Goal: Check status: Check status

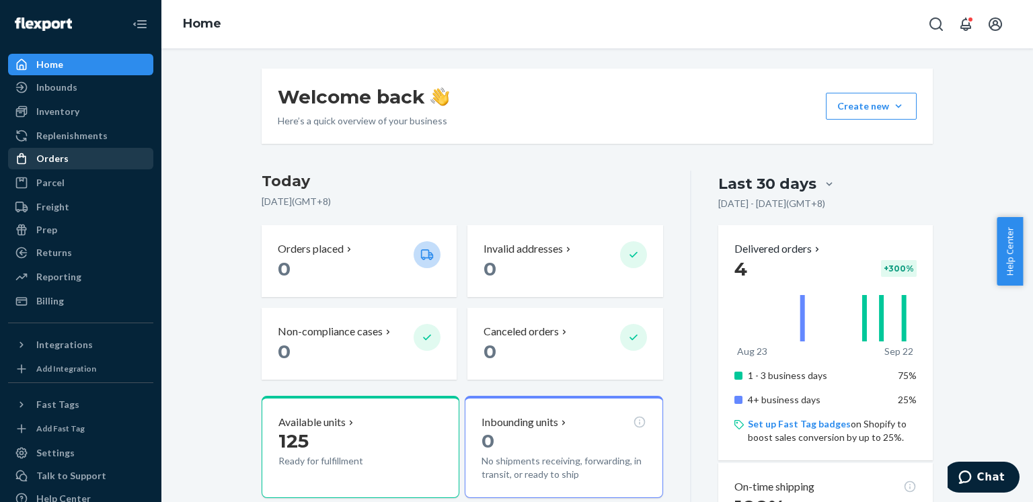
click at [69, 159] on div "Orders" at bounding box center [80, 158] width 143 height 19
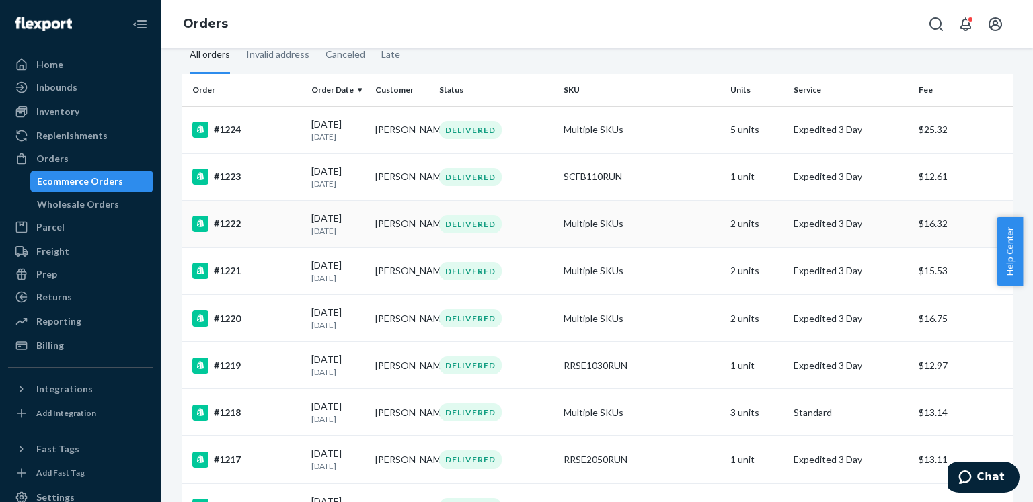
scroll to position [79, 0]
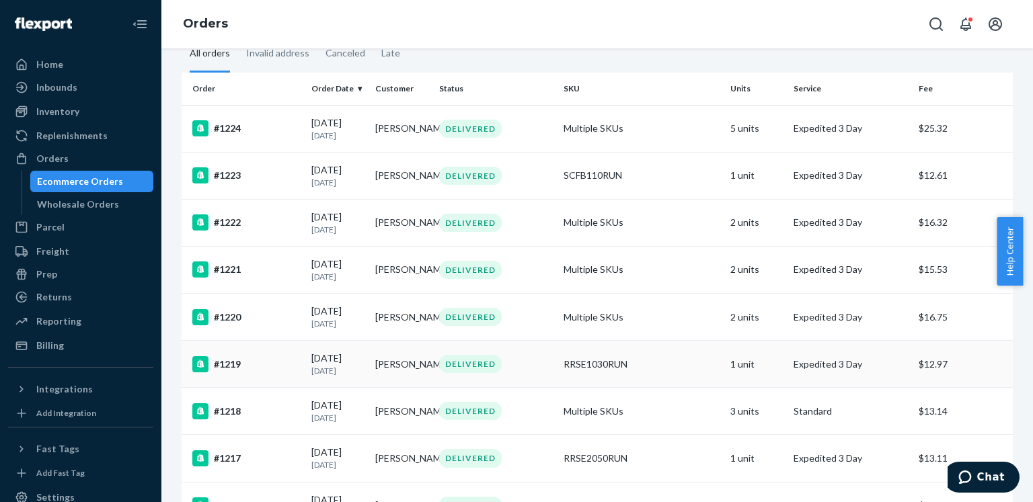
click at [250, 370] on div "#1219" at bounding box center [246, 364] width 108 height 16
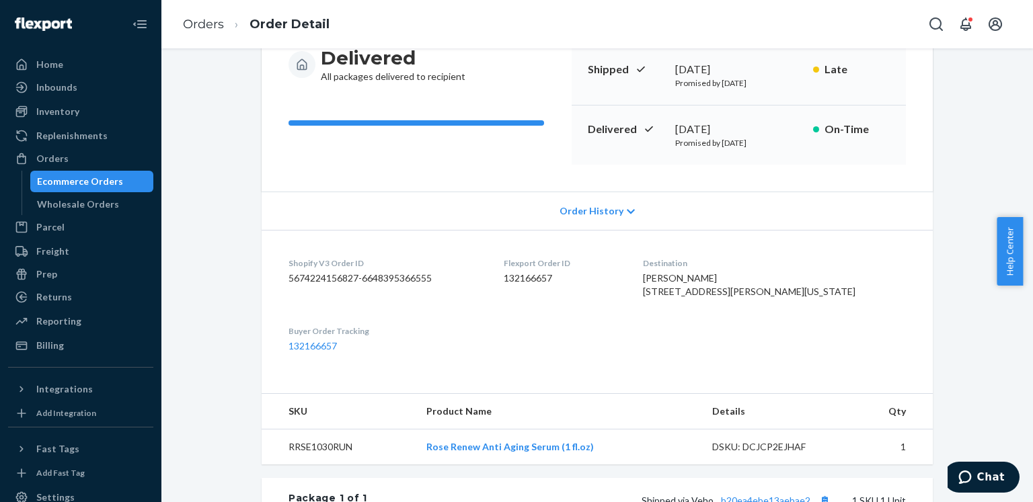
scroll to position [36, 0]
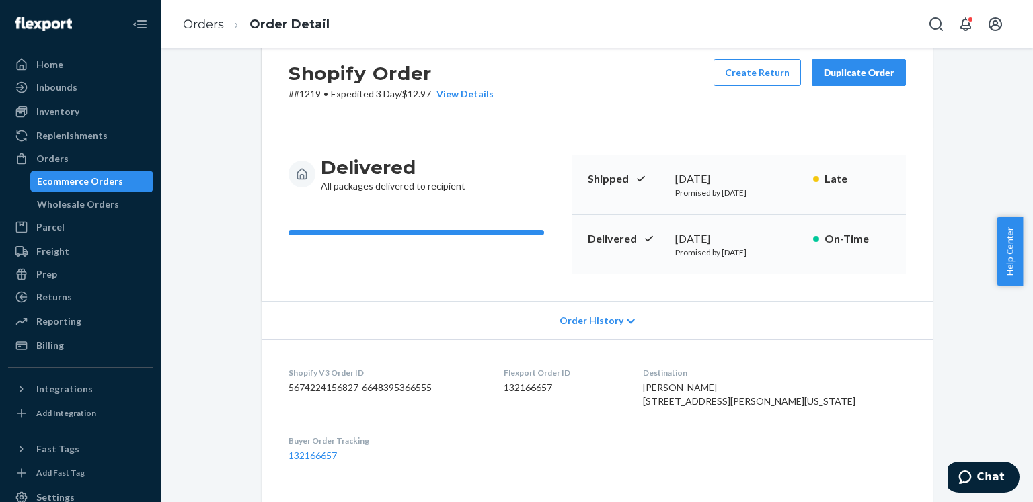
click at [569, 321] on span "Order History" at bounding box center [592, 320] width 64 height 13
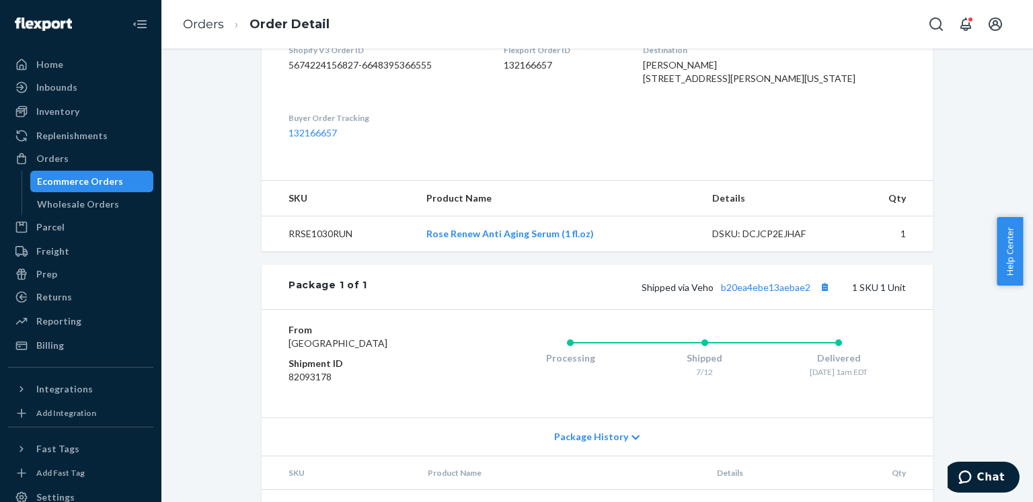
scroll to position [1036, 0]
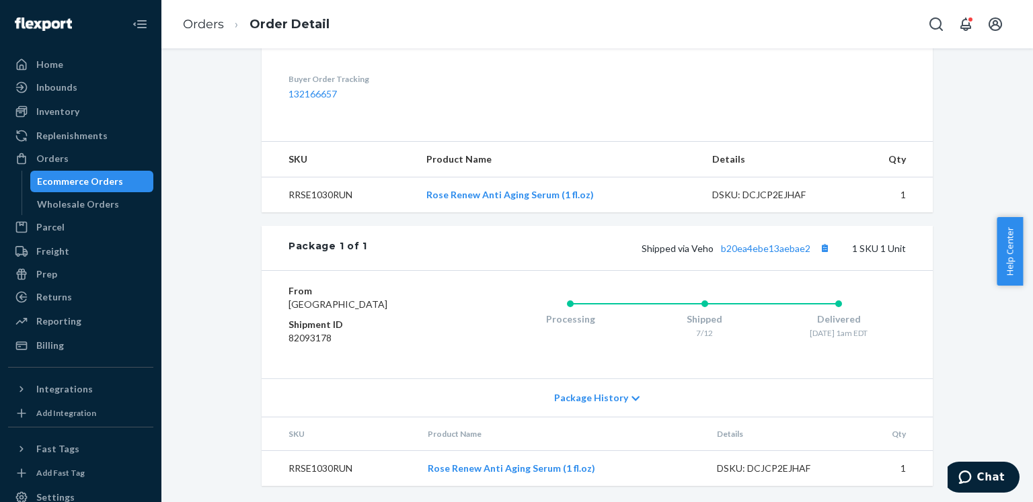
click at [584, 396] on span "Package History" at bounding box center [591, 397] width 74 height 13
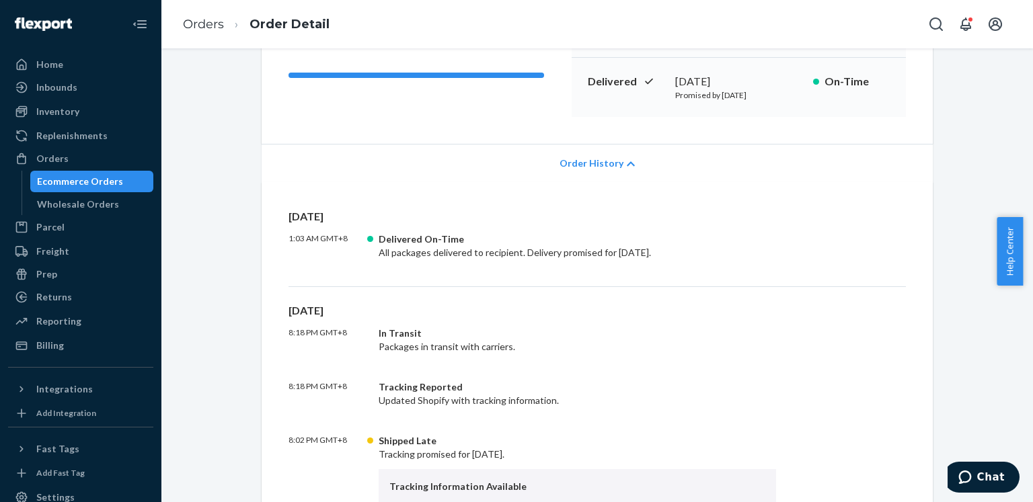
scroll to position [0, 0]
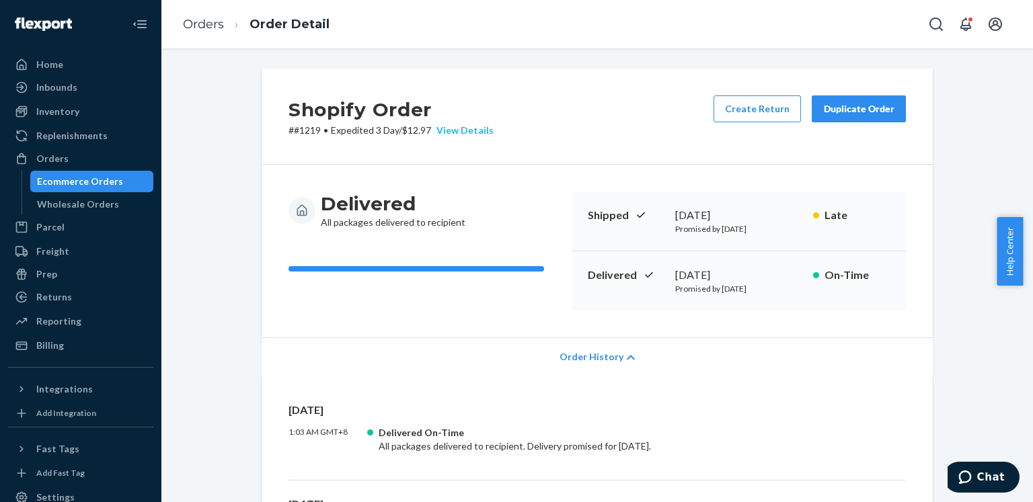
click at [465, 129] on div "View Details" at bounding box center [462, 130] width 63 height 13
click at [865, 206] on div "Home Inbounds Shipping Plans Problems Inventory Products Replenishments Orders …" at bounding box center [516, 251] width 1033 height 502
click at [471, 127] on div "View Details" at bounding box center [462, 130] width 63 height 13
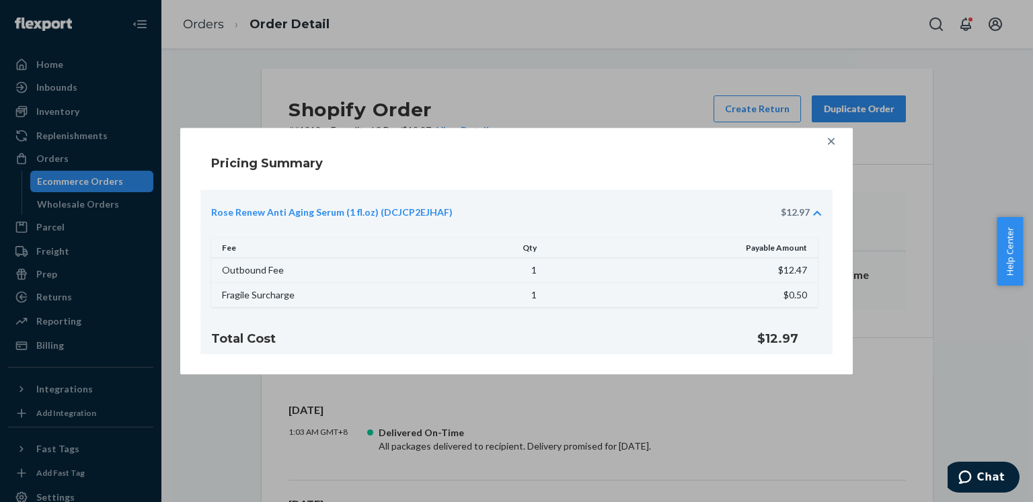
click at [827, 147] on icon at bounding box center [830, 140] width 13 height 13
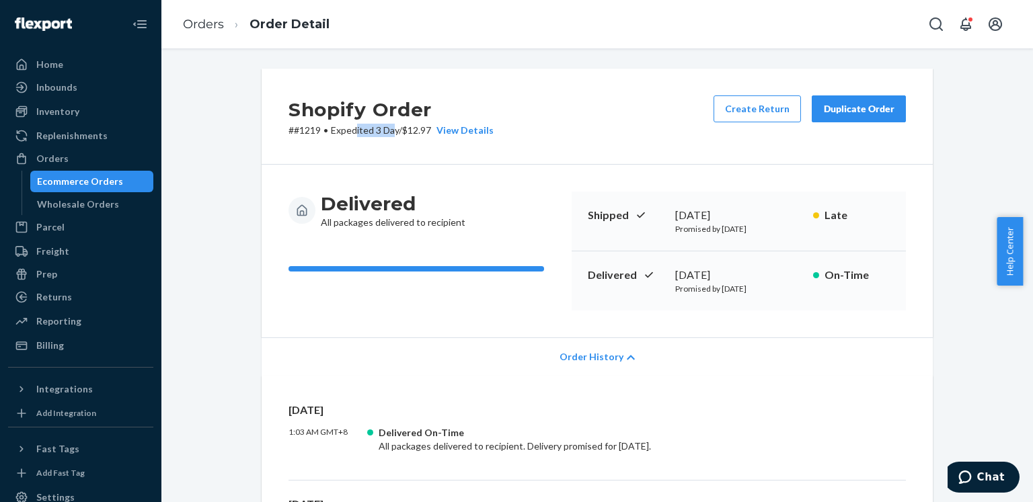
drag, startPoint x: 352, startPoint y: 132, endPoint x: 393, endPoint y: 135, distance: 41.1
click at [393, 135] on span "Expedited 3 Day" at bounding box center [365, 129] width 68 height 11
drag, startPoint x: 428, startPoint y: 130, endPoint x: 398, endPoint y: 130, distance: 30.3
click at [398, 130] on p "# #1219 • Expedited 3 Day / $12.97 View Details" at bounding box center [390, 130] width 205 height 13
copy p "$12.97"
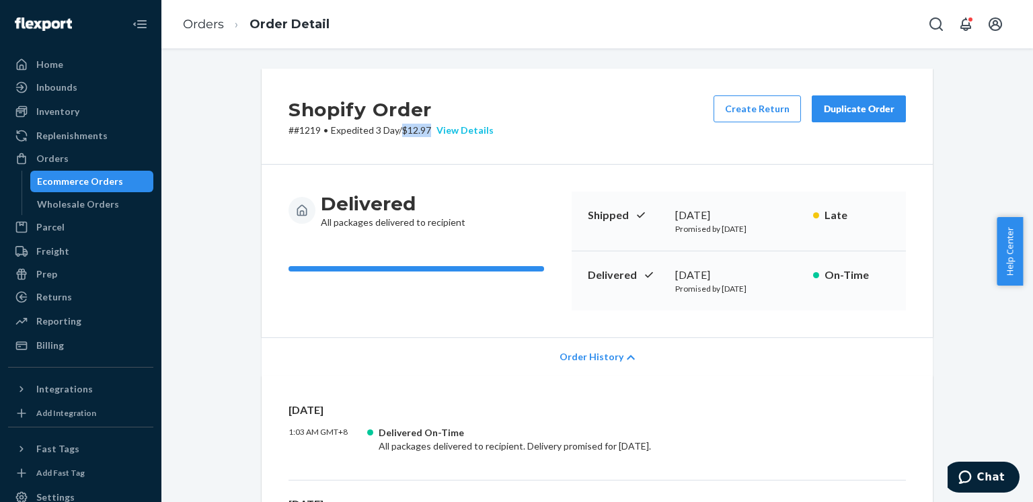
click at [466, 126] on div "View Details" at bounding box center [462, 130] width 63 height 13
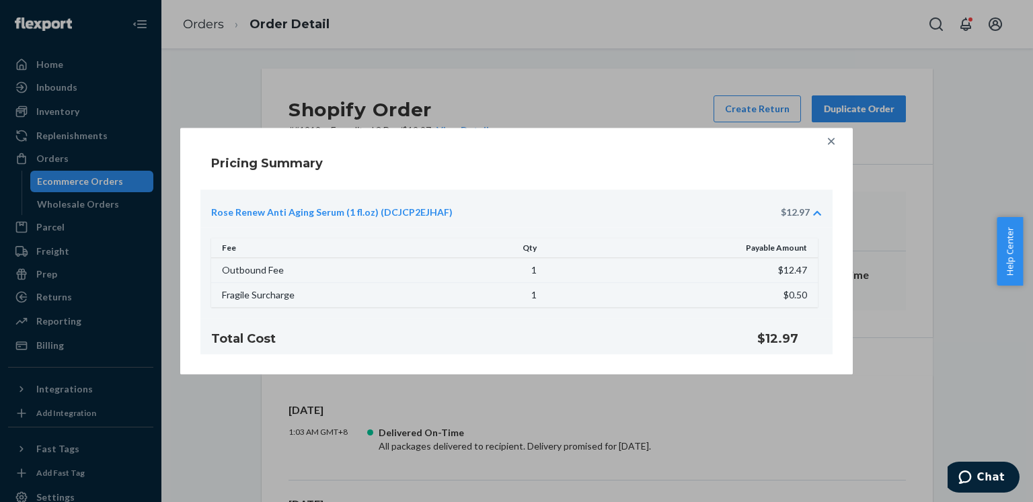
click at [607, 197] on div "Rose Renew Anti Aging Serum (1 fl.oz) (DCJCP2EJHAF) $12.97" at bounding box center [516, 209] width 632 height 38
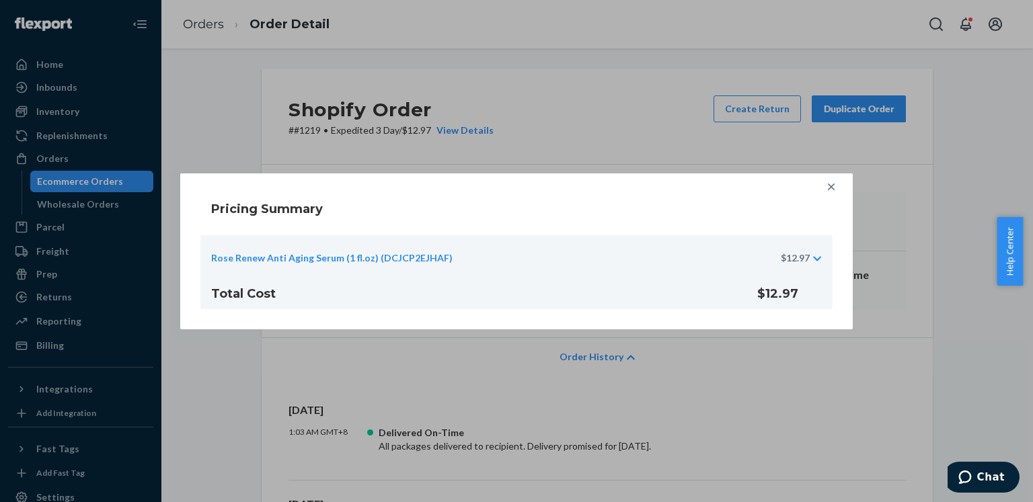
click at [646, 259] on div "Rose Renew Anti Aging Serum (1 fl.oz) (DCJCP2EJHAF) $12.97" at bounding box center [510, 258] width 599 height 13
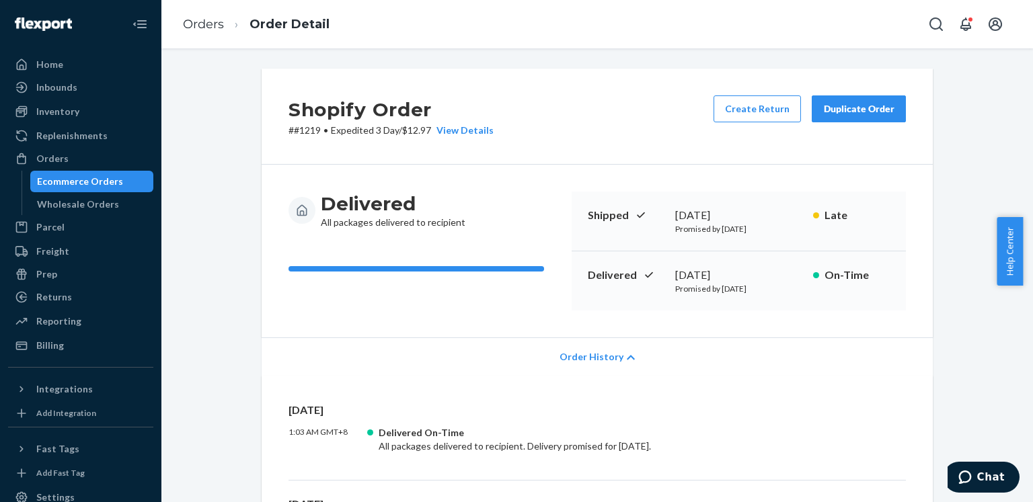
click at [896, 246] on div "Home Inbounds Shipping Plans Problems Inventory Products Replenishments Orders …" at bounding box center [516, 251] width 1033 height 502
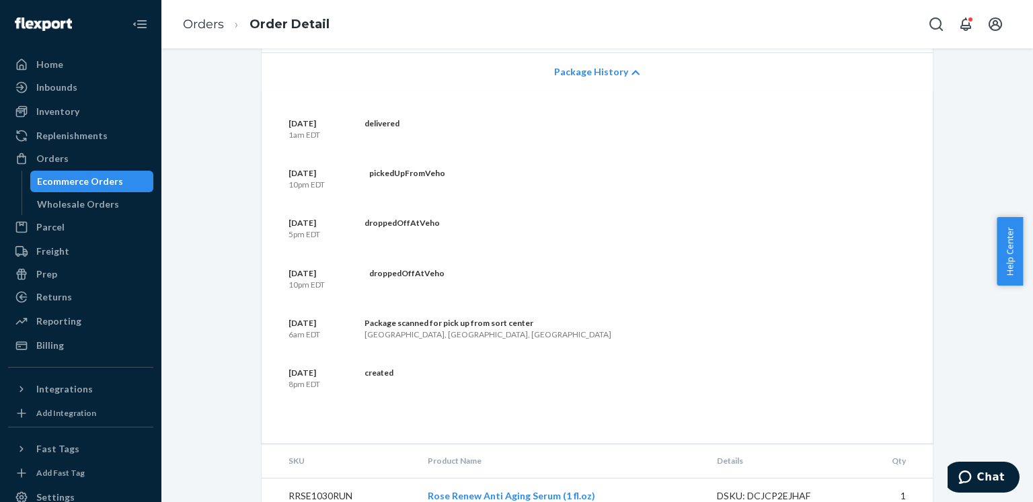
scroll to position [1389, 0]
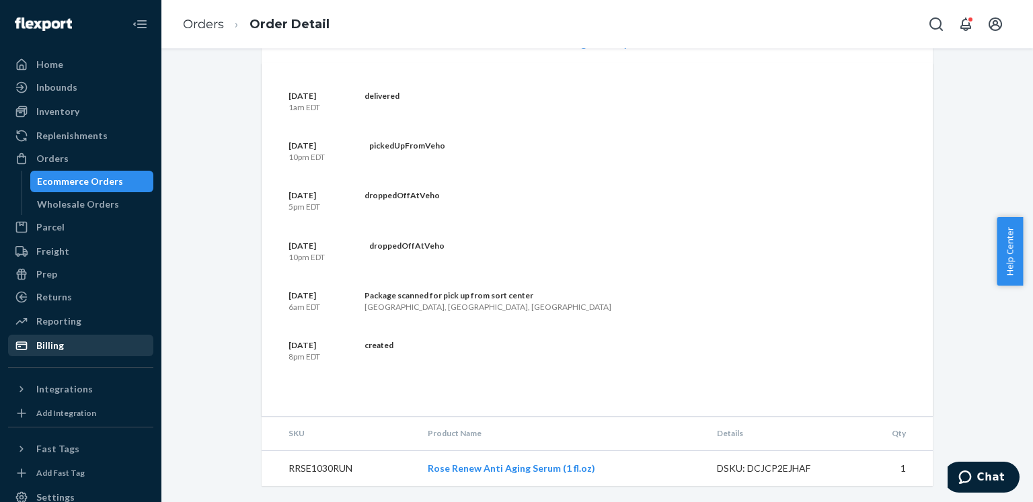
click at [59, 342] on div "Billing" at bounding box center [50, 345] width 28 height 13
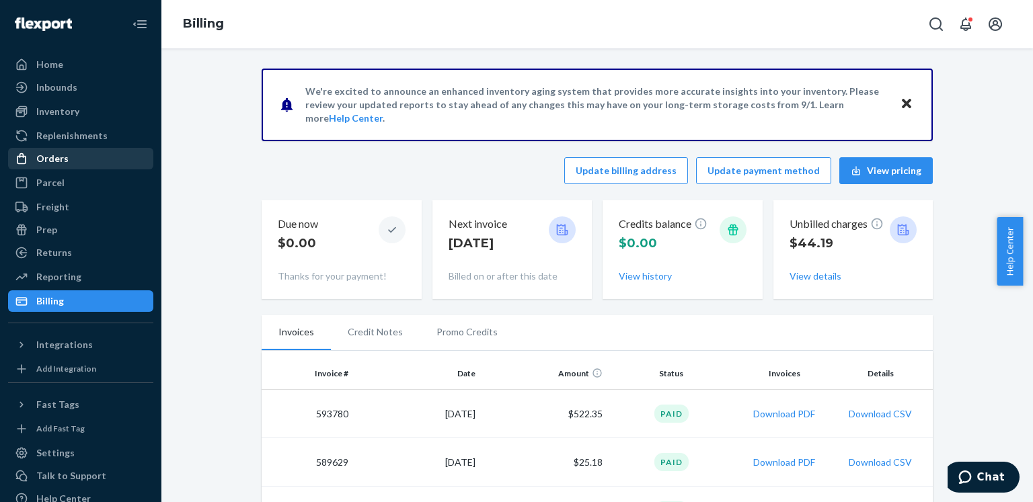
click at [61, 154] on div "Orders" at bounding box center [52, 158] width 32 height 13
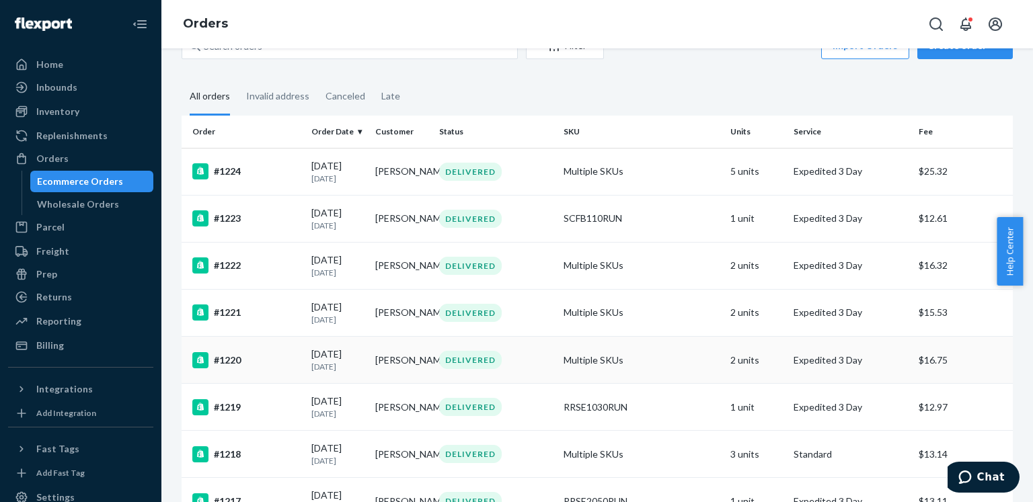
scroll to position [35, 0]
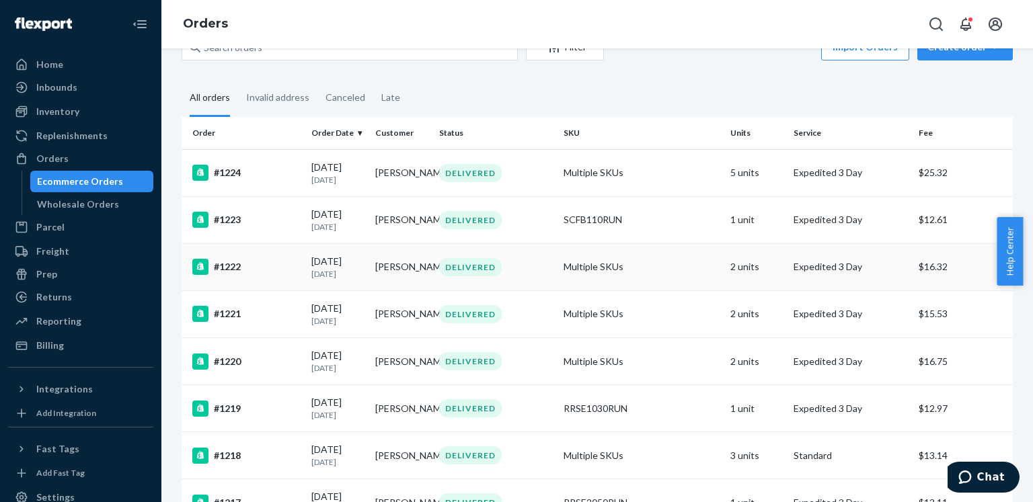
click at [526, 280] on td "DELIVERED" at bounding box center [496, 266] width 124 height 47
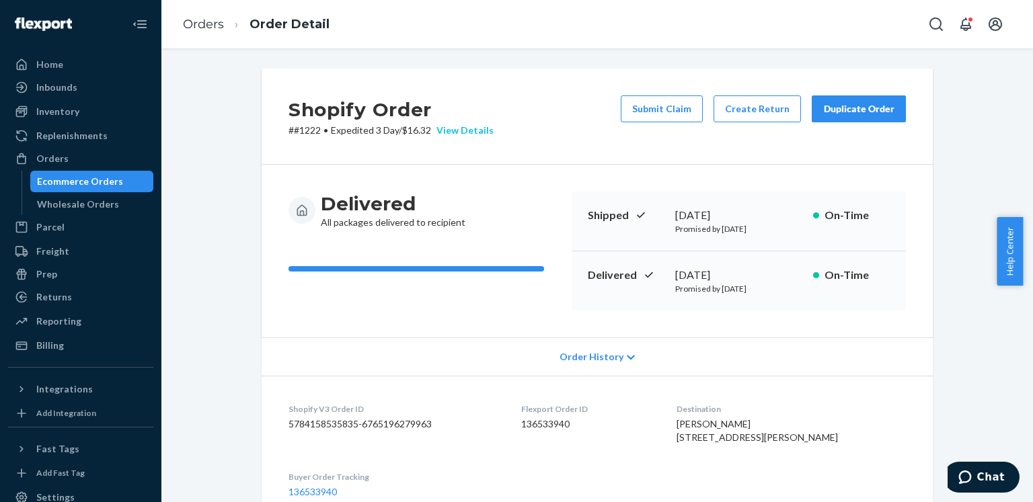
click at [475, 127] on div "View Details" at bounding box center [462, 130] width 63 height 13
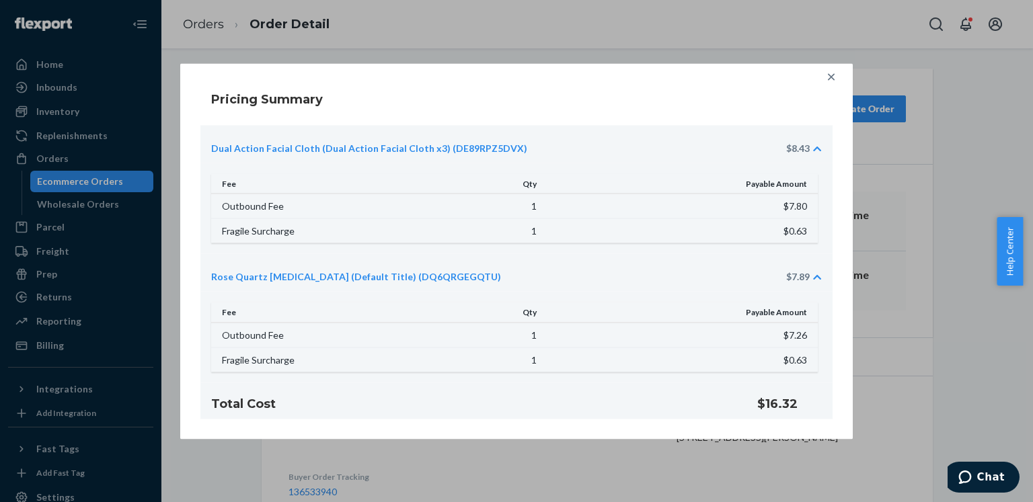
click at [863, 369] on div "Pricing Summary Dual Action Facial Cloth (Dual Action Facial Cloth x3) (DE89RPZ…" at bounding box center [516, 251] width 1033 height 502
